Goal: Transaction & Acquisition: Obtain resource

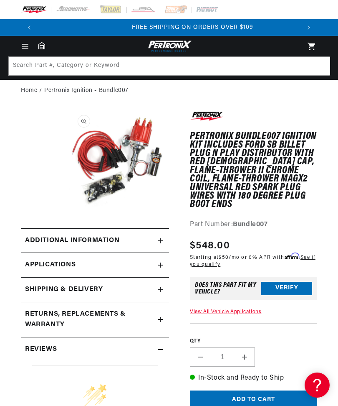
scroll to position [0, 263]
click at [295, 282] on button "Verify" at bounding box center [287, 288] width 51 height 13
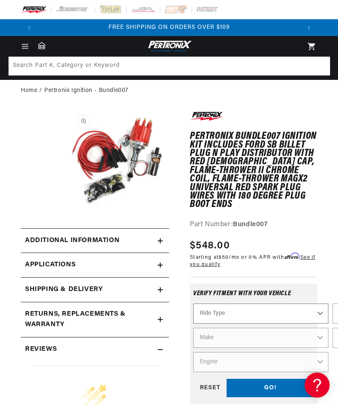
click at [316, 305] on select "Ride Type Automotive Agricultural Industrial Marine Motorcycle" at bounding box center [260, 313] width 135 height 20
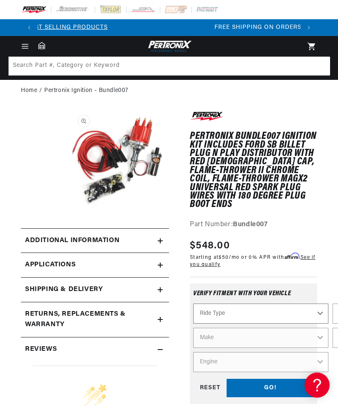
scroll to position [0, 68]
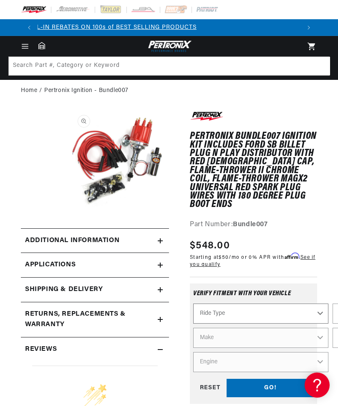
select select "Automotive"
click at [319, 303] on select "Automotive Agricultural Industrial Marine Motorcycle" at bounding box center [260, 313] width 135 height 20
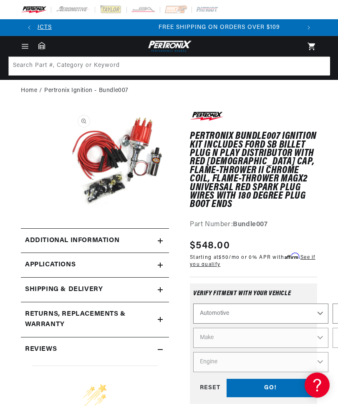
scroll to position [0, 263]
click at [321, 308] on select "Automotive Agricultural Industrial Marine Motorcycle" at bounding box center [260, 313] width 135 height 20
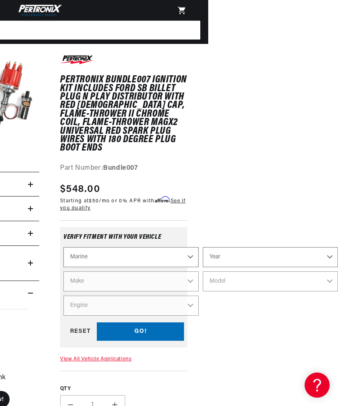
scroll to position [56, 130]
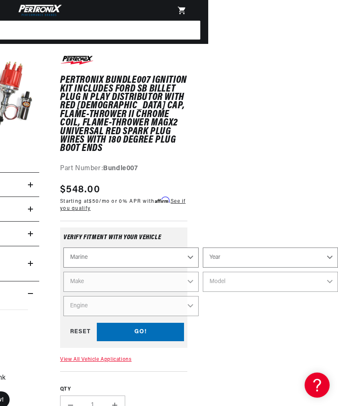
click at [78, 247] on select "Automotive Agricultural Industrial Marine Motorcycle" at bounding box center [131, 257] width 135 height 20
select select "Automotive"
click at [321, 247] on select "Year [DATE] 2021 2020 2019 2018 2017 2016 2015 2014 2013 2012 2011 2010 2009 20…" at bounding box center [270, 257] width 135 height 20
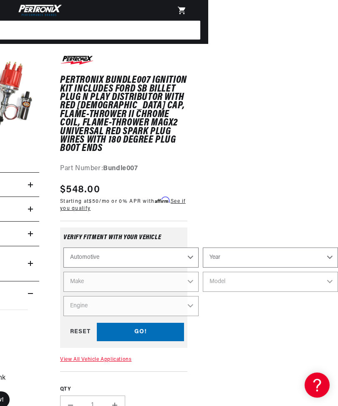
click at [313, 247] on select "Year [DATE] 2021 2020 2019 2018 2017 2016 2015 2014 2013 2012 2011 2010 2009 20…" at bounding box center [270, 257] width 135 height 20
select select "1970"
click at [83, 272] on select "Make Alfa Romeo American Motors Aston [PERSON_NAME] Audi [GEOGRAPHIC_DATA] [PER…" at bounding box center [131, 282] width 135 height 20
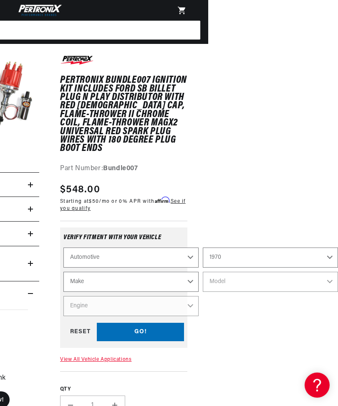
select select "Ford"
click at [316, 272] on select "Model Bronco Country Sedan Country Squire Custom Custom 500 E-100 Econoline E-2…" at bounding box center [270, 282] width 135 height 20
select select "[GEOGRAPHIC_DATA]"
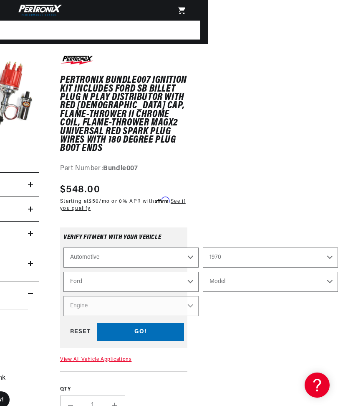
select select "[GEOGRAPHIC_DATA]"
click at [72, 296] on select "Engine 6.6L 7.5L 200cid / 3.3L 250cid / 4.1L 302cid / 5.0L 351cid / 5.8L 351W 3…" at bounding box center [131, 306] width 135 height 20
select select "429cid-7.0L"
select select "Engine"
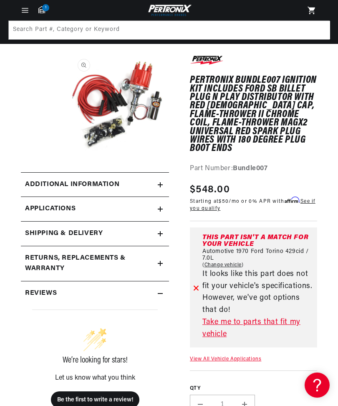
scroll to position [56, 0]
click at [272, 316] on link "Take me to parts that fit my vehicle" at bounding box center [259, 328] width 112 height 24
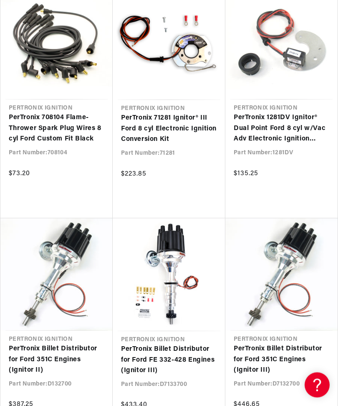
scroll to position [621, 0]
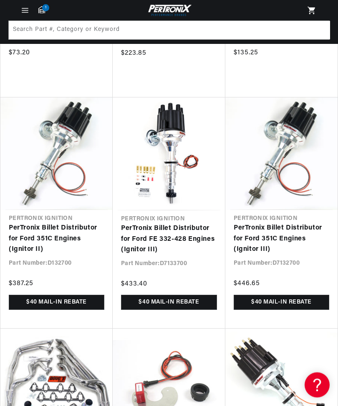
scroll to position [0, 263]
click at [289, 223] on link "PerTronix Billet Distributor for Ford 351C Engines (Ignitor III)" at bounding box center [282, 239] width 96 height 32
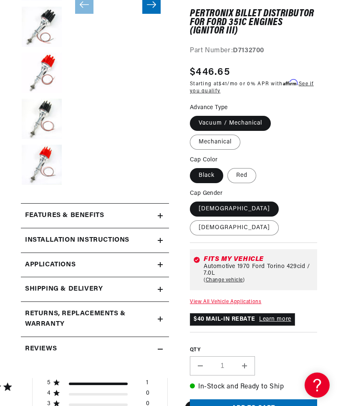
click at [37, 263] on span "Applications" at bounding box center [50, 264] width 51 height 11
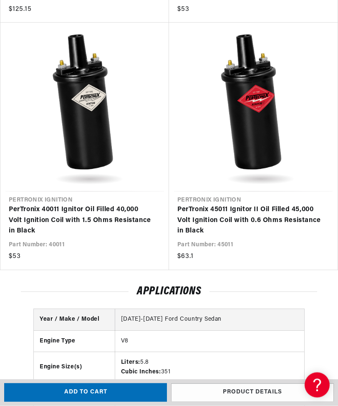
scroll to position [1216, 0]
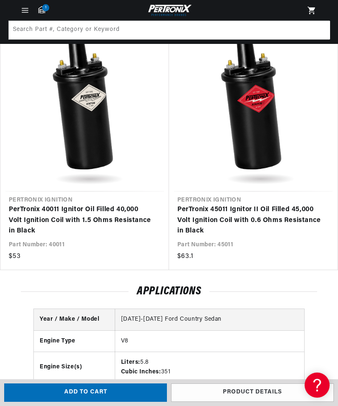
click at [275, 402] on link "Product details" at bounding box center [252, 392] width 163 height 19
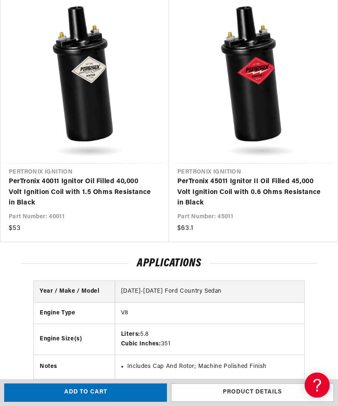
click at [197, 389] on link "Product details" at bounding box center [252, 392] width 163 height 19
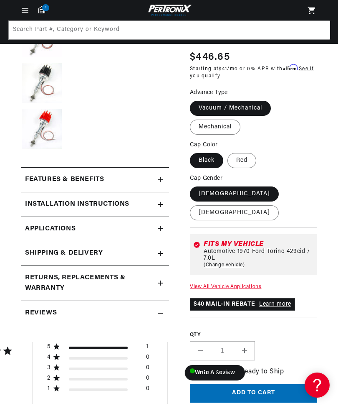
scroll to position [323, 0]
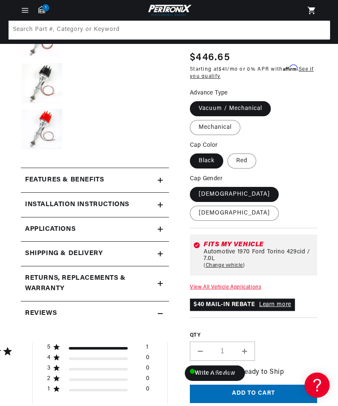
click at [261, 116] on label "Vacuum / Mechanical" at bounding box center [230, 108] width 81 height 15
click at [193, 100] on input "Vacuum / Mechanical" at bounding box center [192, 99] width 0 height 0
click at [212, 116] on label "Vacuum / Mechanical" at bounding box center [230, 108] width 81 height 15
click at [193, 100] on input "Vacuum / Mechanical" at bounding box center [192, 99] width 0 height 0
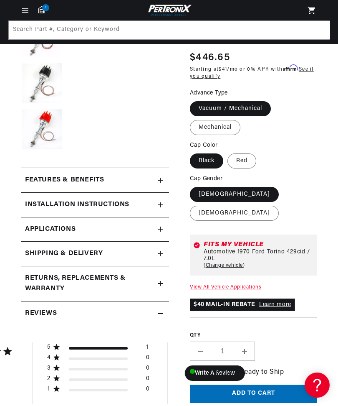
click at [229, 116] on label "Vacuum / Mechanical" at bounding box center [230, 108] width 81 height 15
click at [193, 100] on input "Vacuum / Mechanical" at bounding box center [192, 99] width 0 height 0
click at [236, 116] on label "Vacuum / Mechanical" at bounding box center [230, 108] width 81 height 15
click at [193, 100] on input "Vacuum / Mechanical" at bounding box center [192, 99] width 0 height 0
click at [38, 174] on summary "Features & Benefits" at bounding box center [95, 180] width 148 height 24
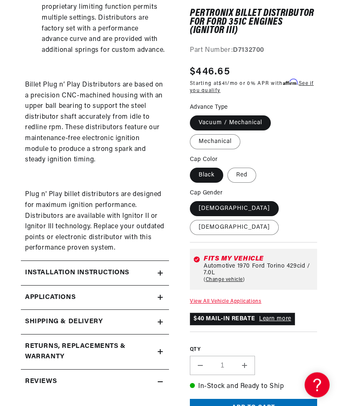
scroll to position [690, 0]
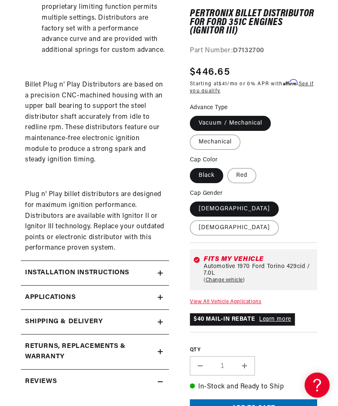
click at [52, 267] on h2 "Installation instructions" at bounding box center [77, 272] width 104 height 11
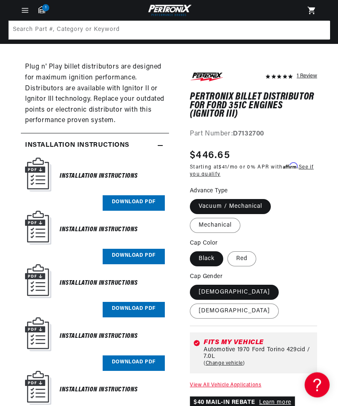
scroll to position [785, 0]
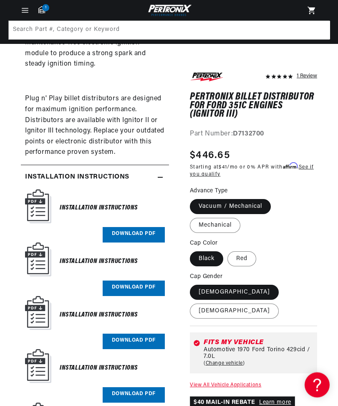
click at [122, 227] on link "Download PDF" at bounding box center [134, 234] width 62 height 15
